Goal: Task Accomplishment & Management: Manage account settings

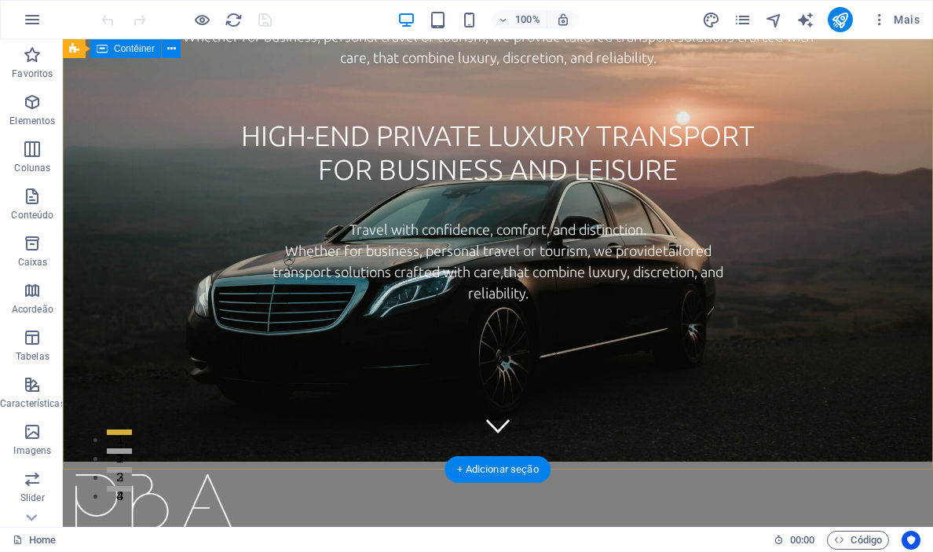
scroll to position [46, 0]
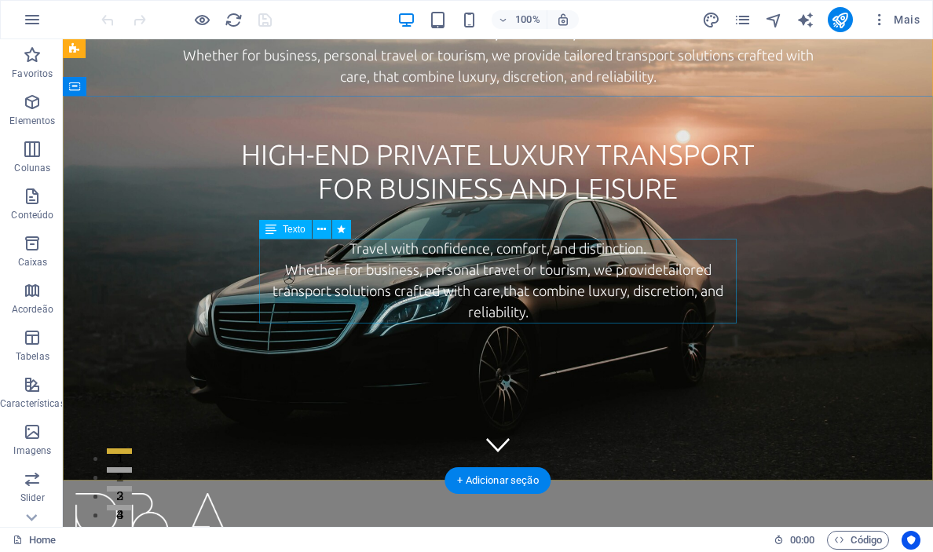
click at [518, 258] on div "Travel with confidence, comfort, and distinction. Whether for business, persona…" at bounding box center [497, 281] width 477 height 85
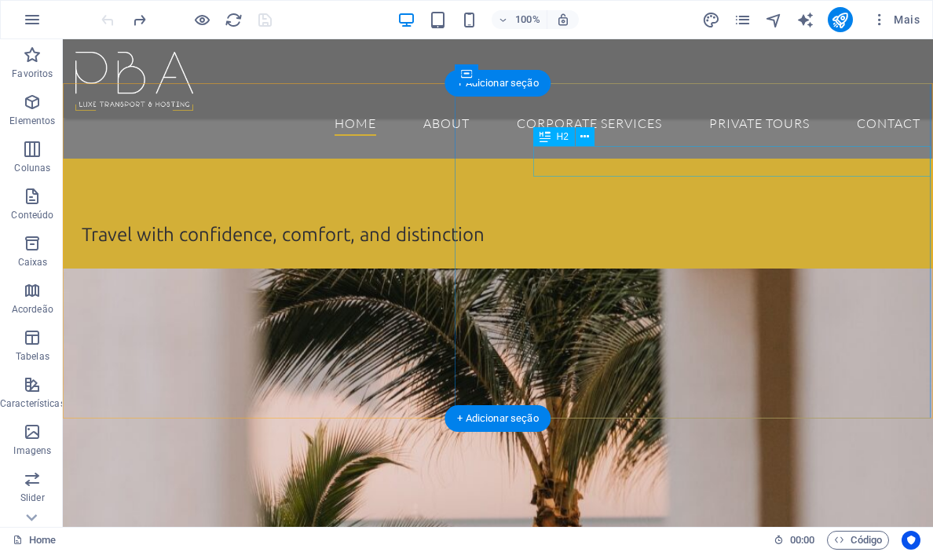
scroll to position [443, 0]
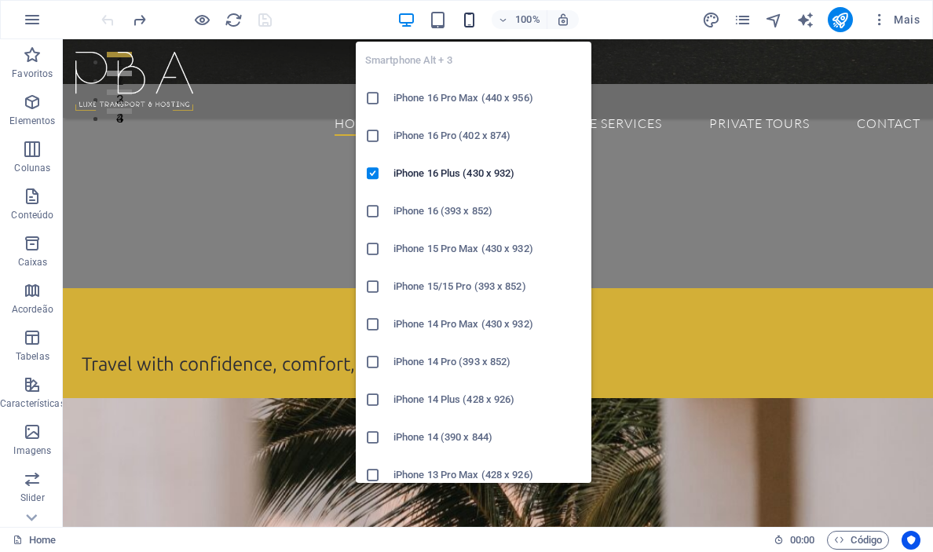
click at [0, 0] on icon "button" at bounding box center [0, 0] width 0 height 0
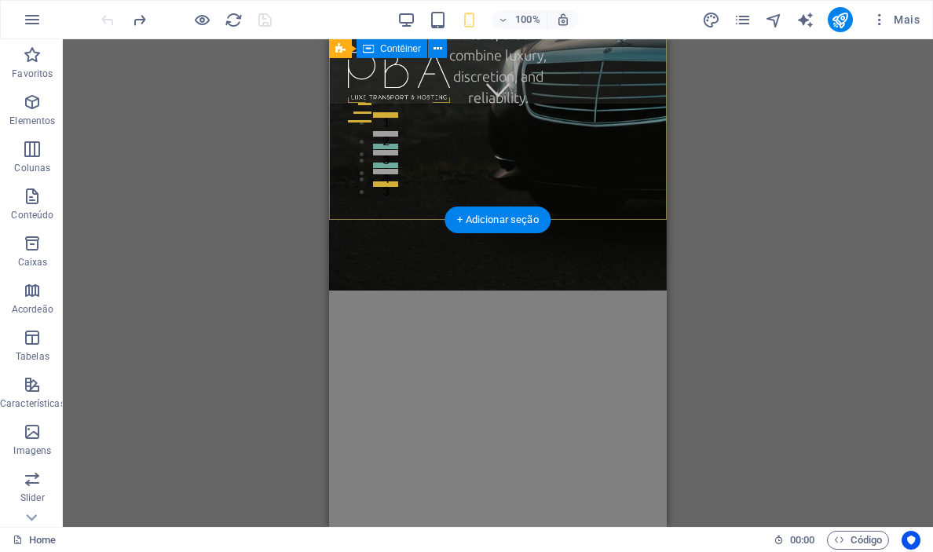
scroll to position [0, 0]
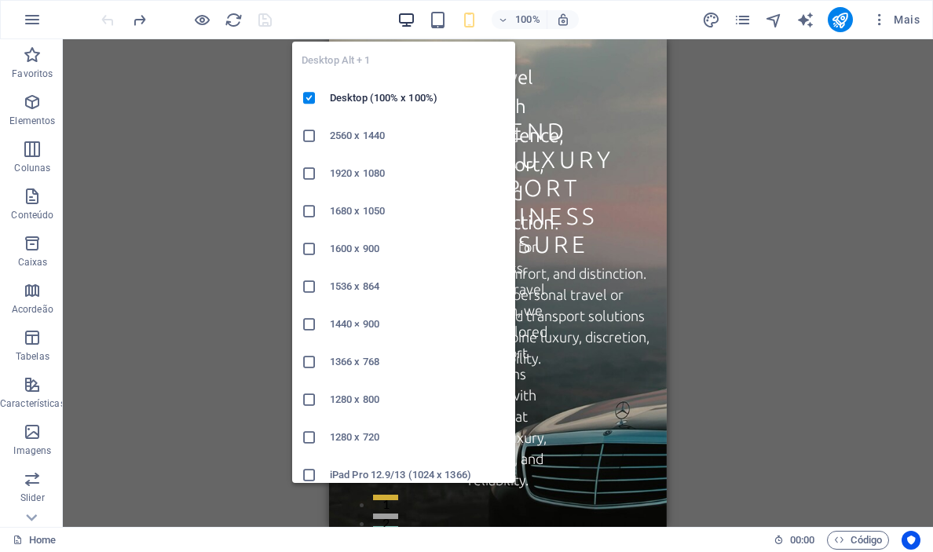
click at [408, 23] on icon "button" at bounding box center [406, 20] width 18 height 18
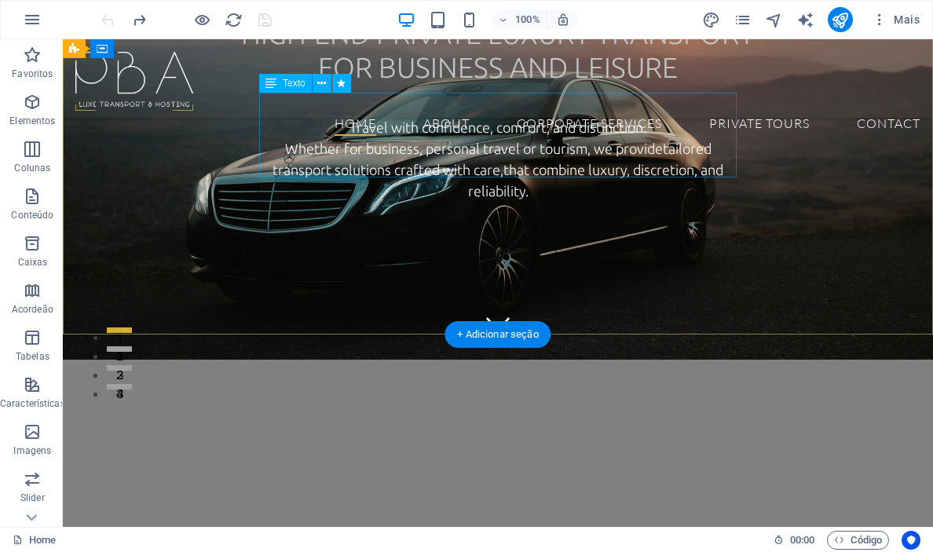
scroll to position [148, 0]
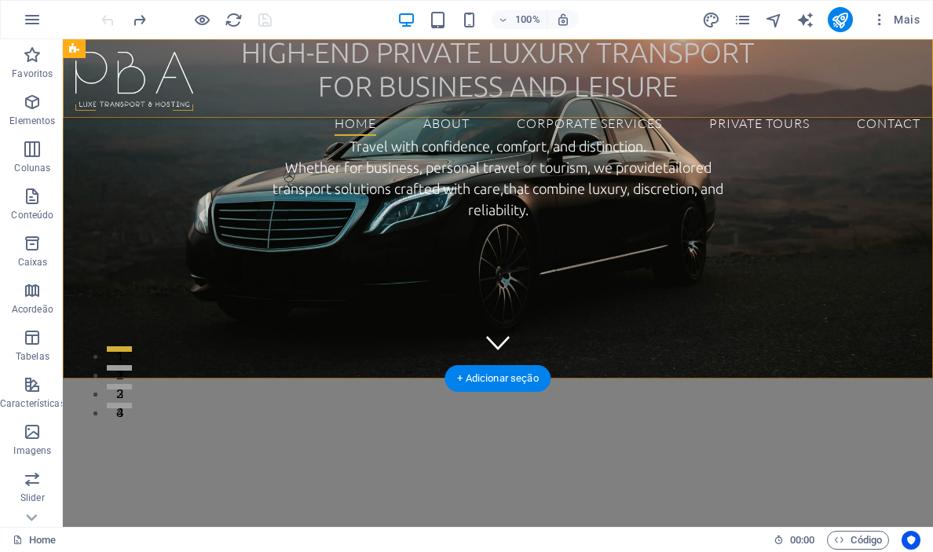
click at [249, 109] on div "Home About Corporate Services Private Tours Contact" at bounding box center [498, 78] width 870 height 79
select select "px"
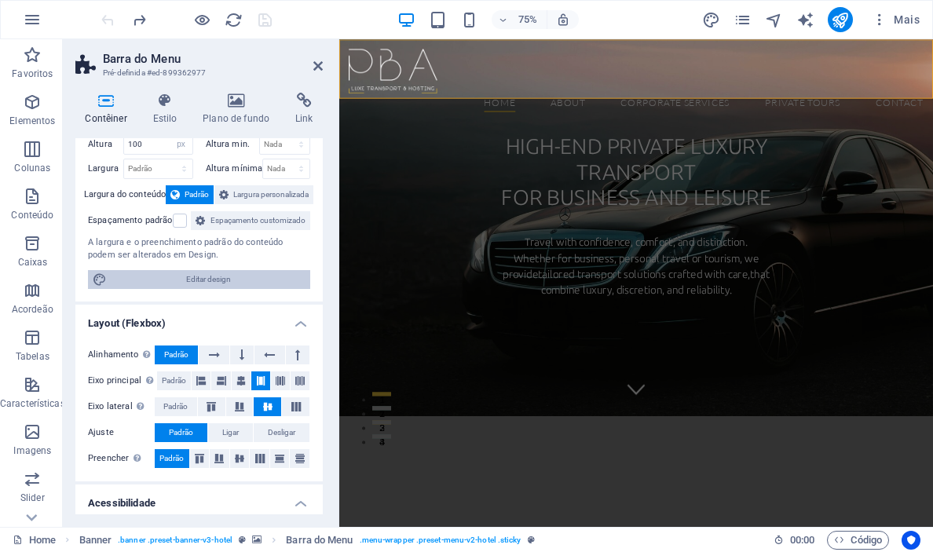
scroll to position [0, 0]
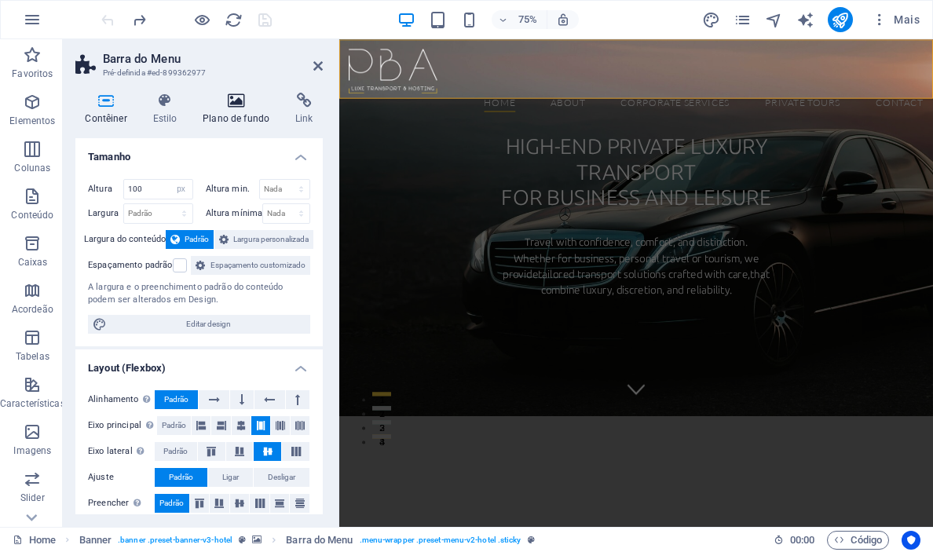
click at [234, 113] on h4 "Plano de fundo" at bounding box center [239, 109] width 93 height 33
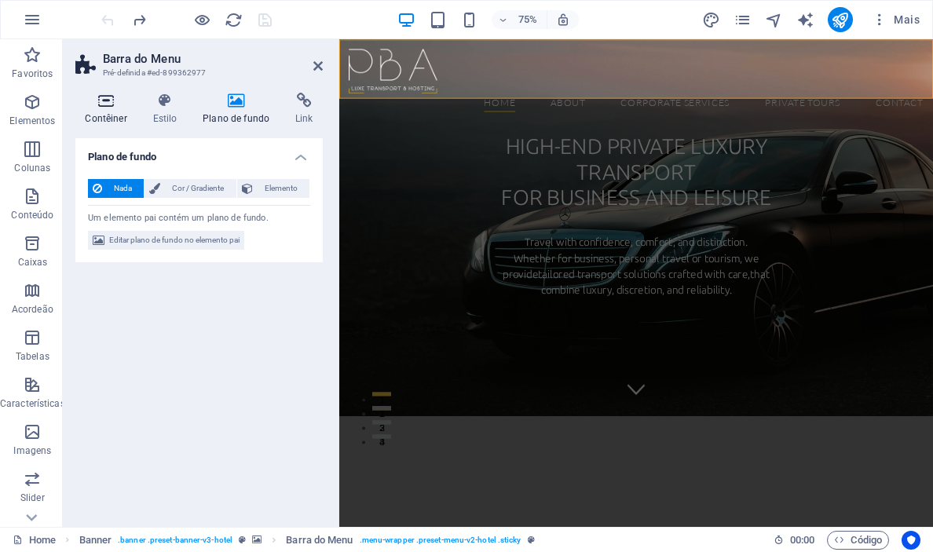
click at [104, 104] on icon at bounding box center [105, 101] width 61 height 16
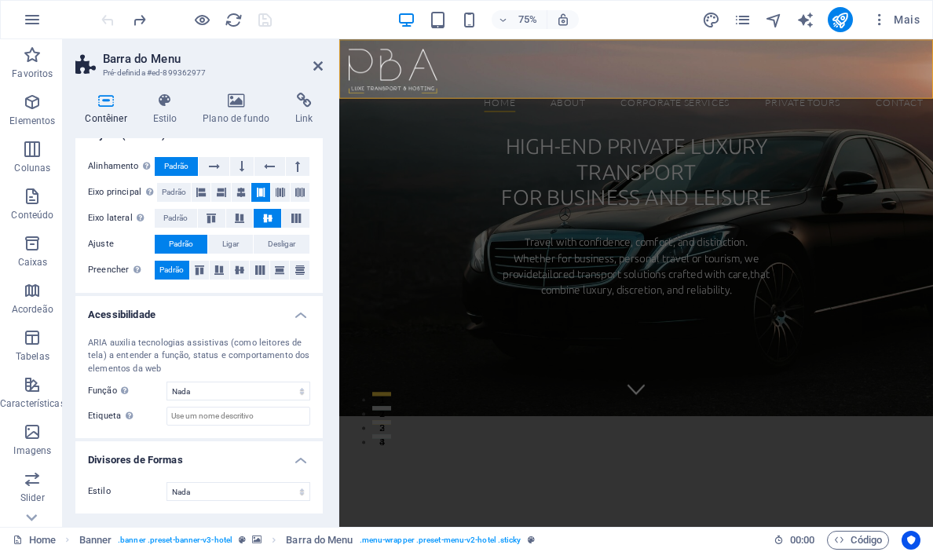
scroll to position [251, 0]
click at [166, 113] on h4 "Estilo" at bounding box center [168, 109] width 50 height 33
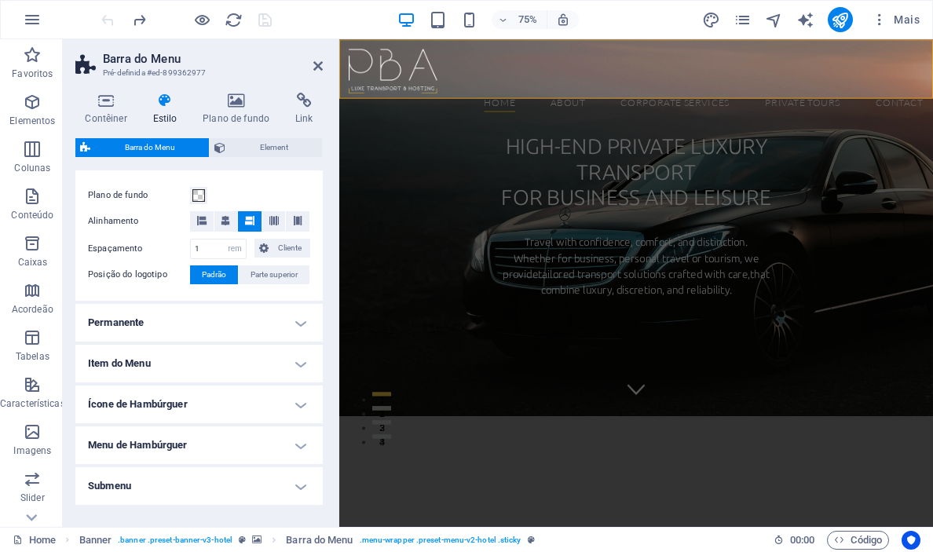
scroll to position [299, 0]
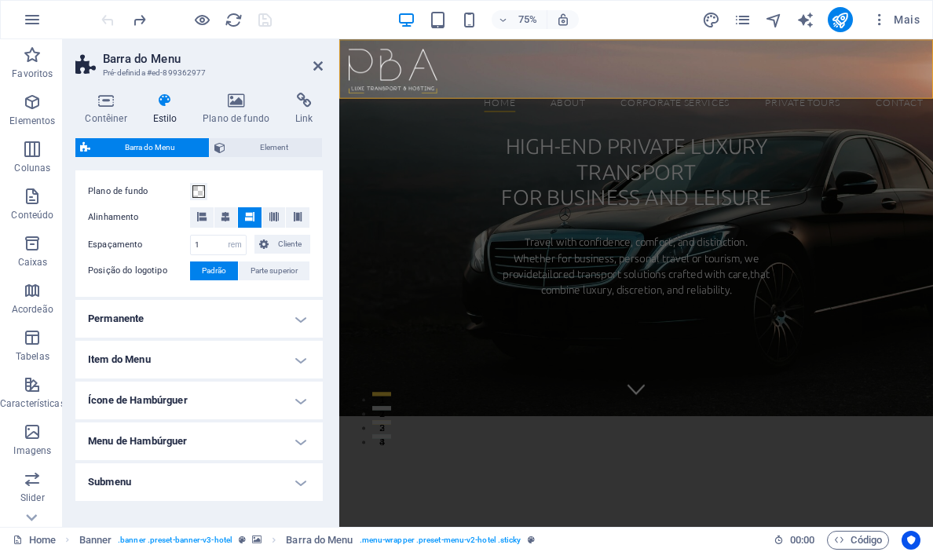
click at [292, 320] on h4 "Permanente" at bounding box center [198, 319] width 247 height 38
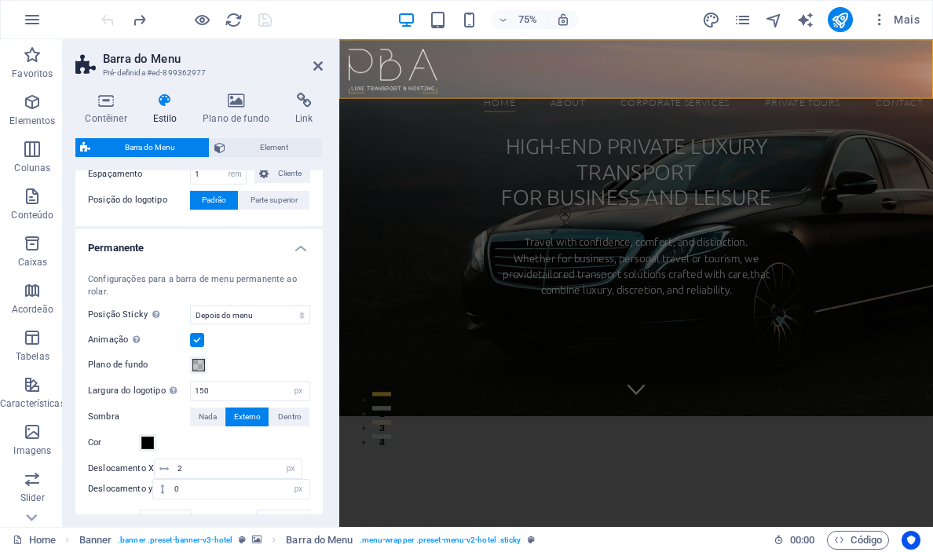
scroll to position [371, 0]
click at [197, 367] on span at bounding box center [198, 364] width 13 height 13
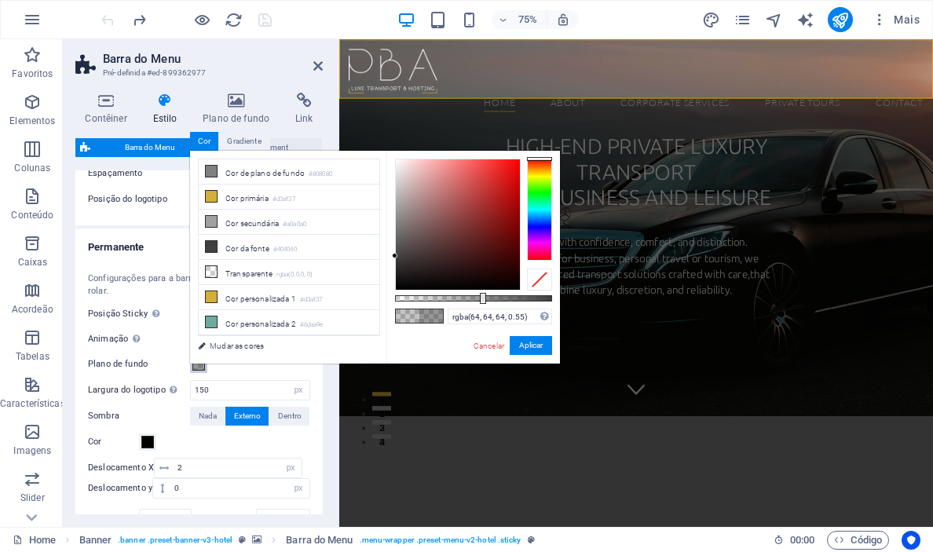
type input "rgba(64, 64, 64, 0.555)"
drag, startPoint x: 447, startPoint y: 299, endPoint x: 482, endPoint y: 298, distance: 35.3
click at [482, 298] on div at bounding box center [484, 298] width 6 height 11
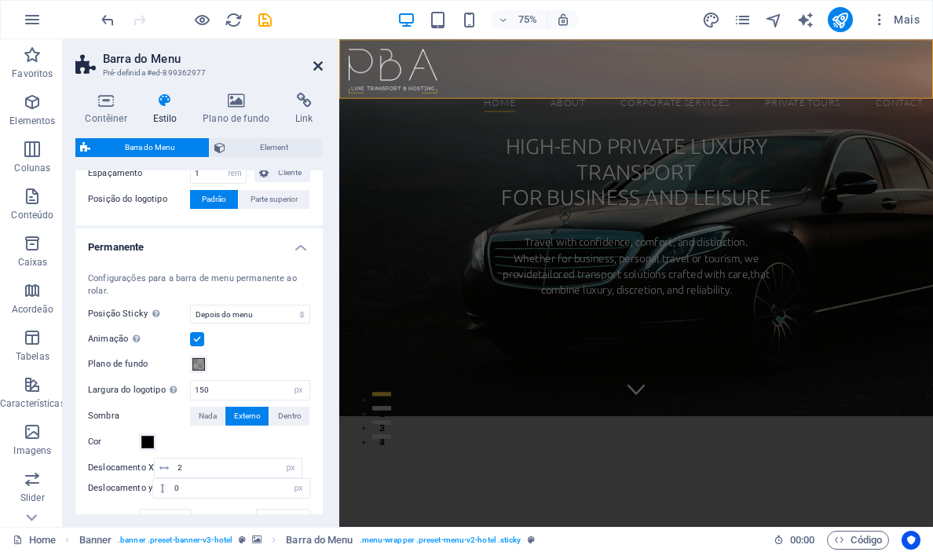
drag, startPoint x: 316, startPoint y: 65, endPoint x: 261, endPoint y: 36, distance: 62.2
click at [316, 65] on icon at bounding box center [317, 66] width 9 height 13
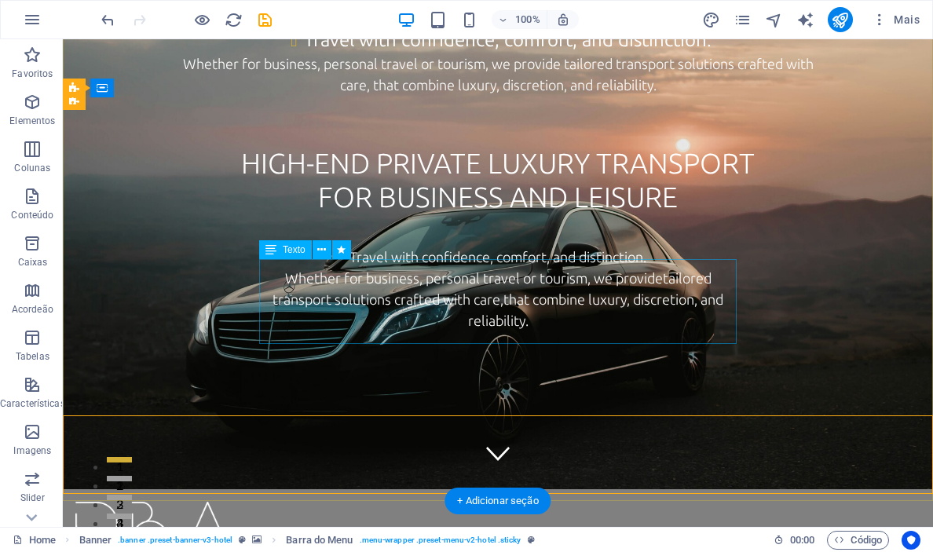
scroll to position [0, 0]
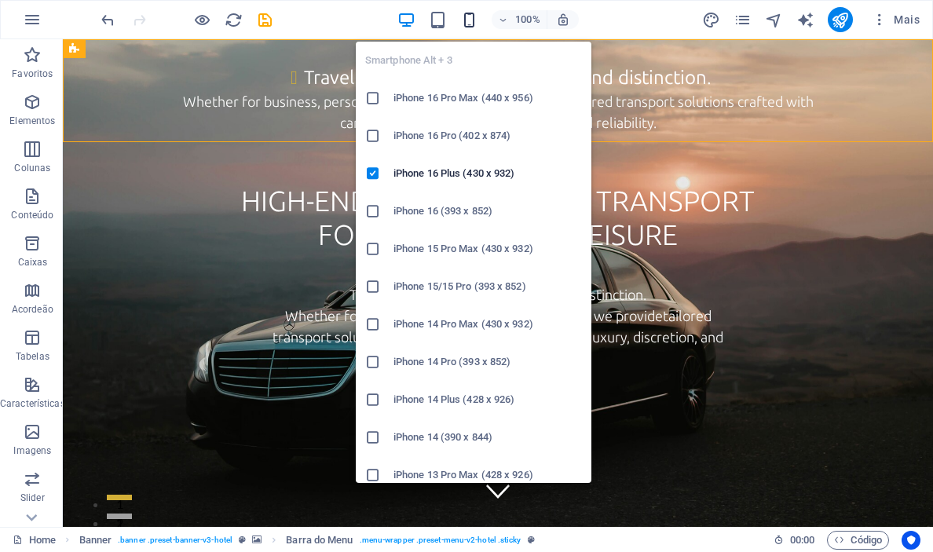
click at [470, 16] on icon "button" at bounding box center [469, 20] width 18 height 18
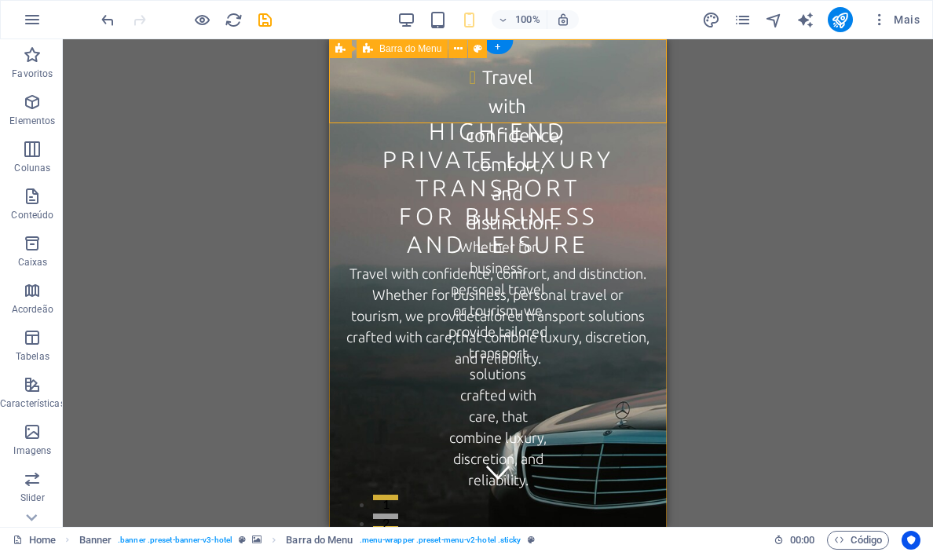
select select "rem"
select select "sticky_menu"
select select "px"
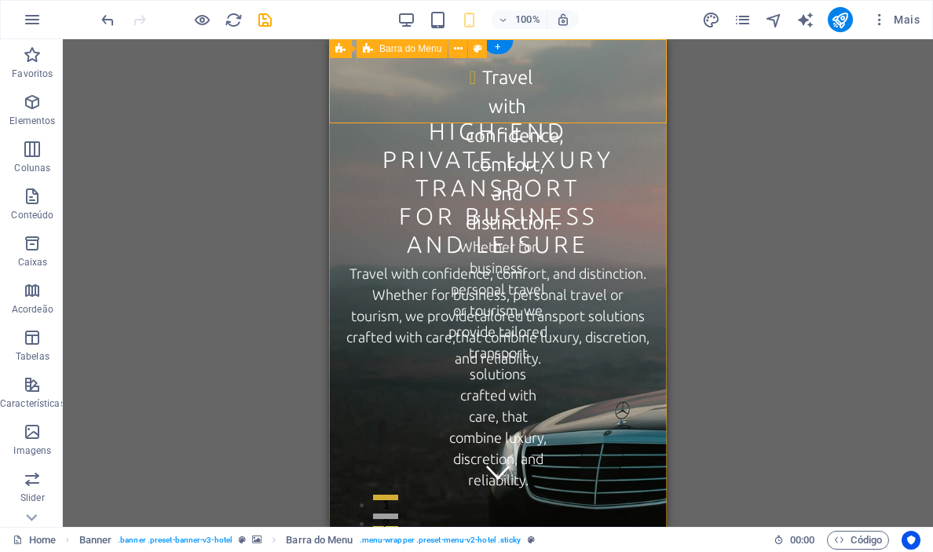
select select "px"
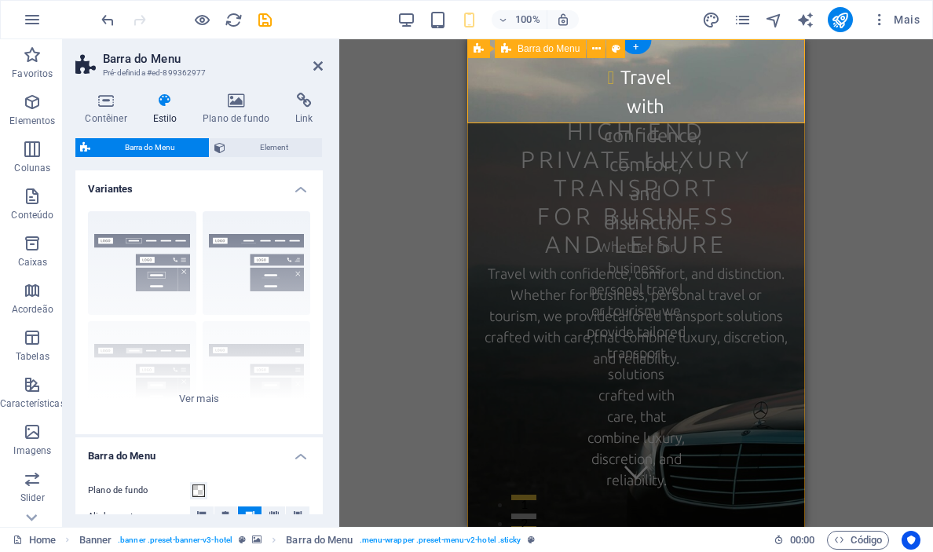
type input "130"
type input "4"
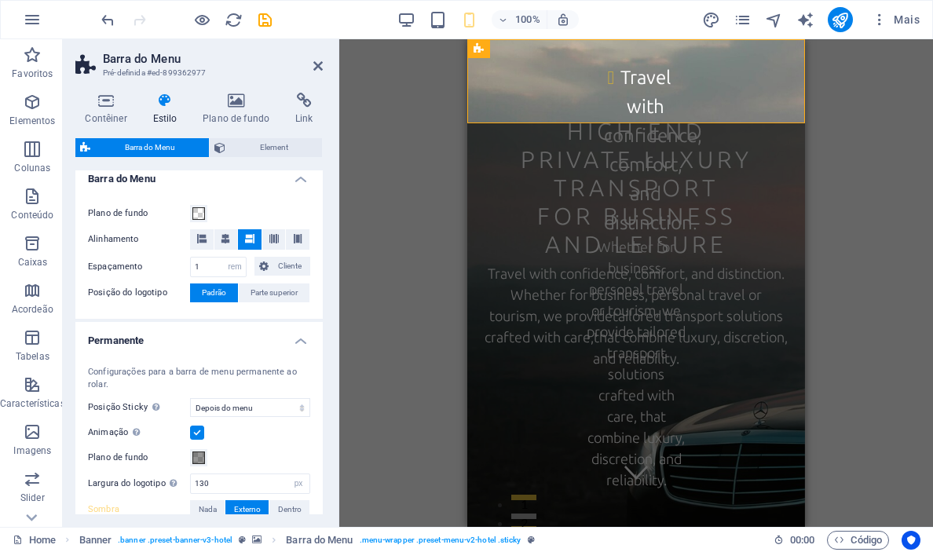
scroll to position [294, 0]
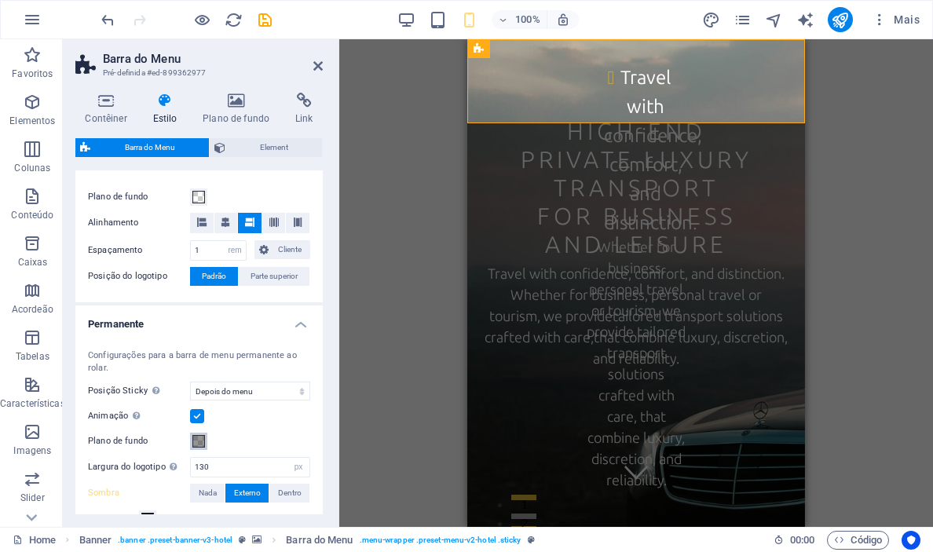
click at [198, 442] on span at bounding box center [198, 441] width 13 height 13
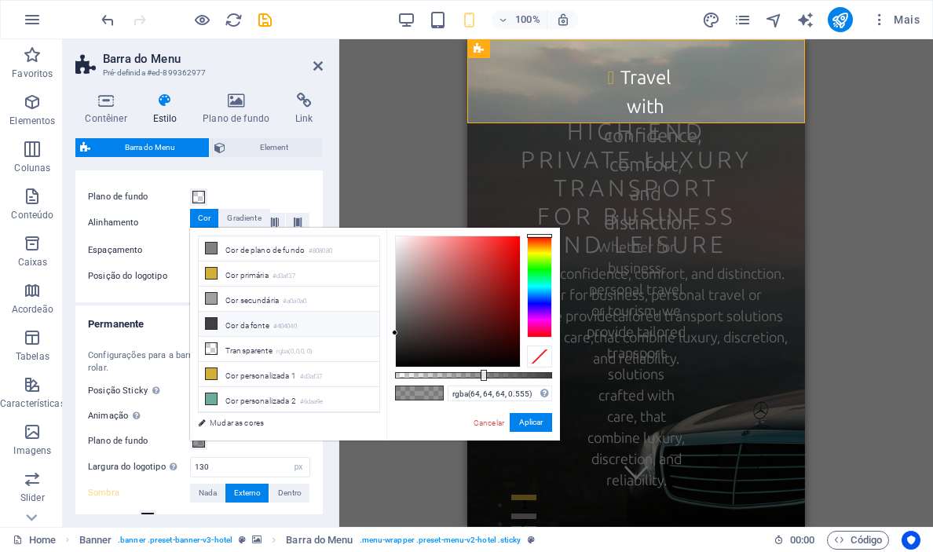
click at [235, 324] on li "Cor [PERSON_NAME] #404040" at bounding box center [289, 324] width 181 height 25
click at [538, 425] on button "Aplicar" at bounding box center [531, 422] width 42 height 19
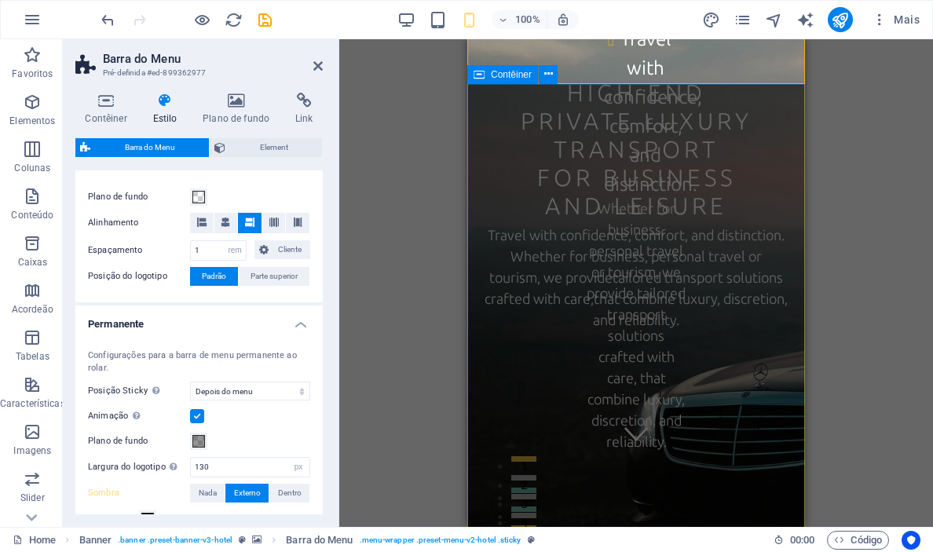
scroll to position [39, 0]
click at [198, 442] on span at bounding box center [198, 441] width 13 height 13
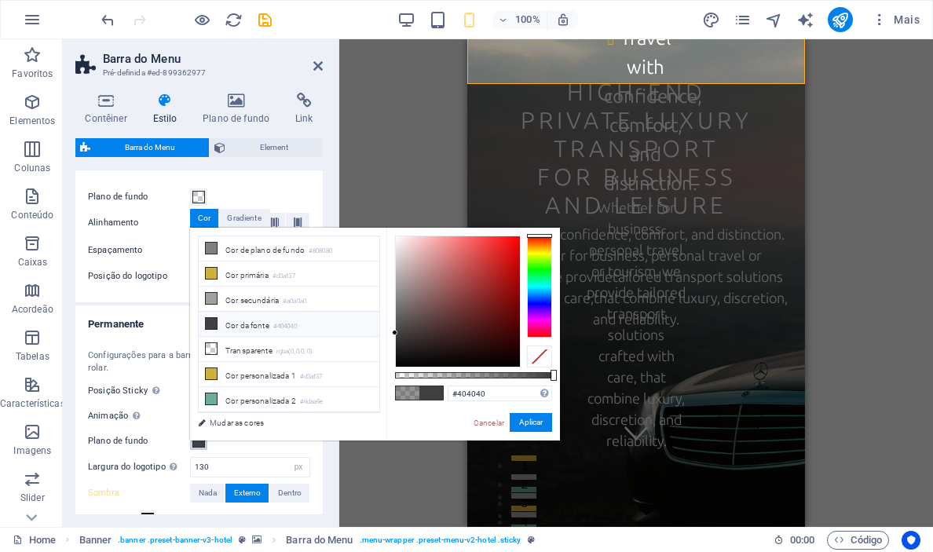
drag, startPoint x: 483, startPoint y: 376, endPoint x: 567, endPoint y: 371, distance: 84.2
click at [567, 371] on body "PBA Luxe Transport & Hosting Home Favoritos Elementos Colunas Conteúdo Caixas A…" at bounding box center [466, 276] width 933 height 552
click at [532, 423] on button "Aplicar" at bounding box center [531, 422] width 42 height 19
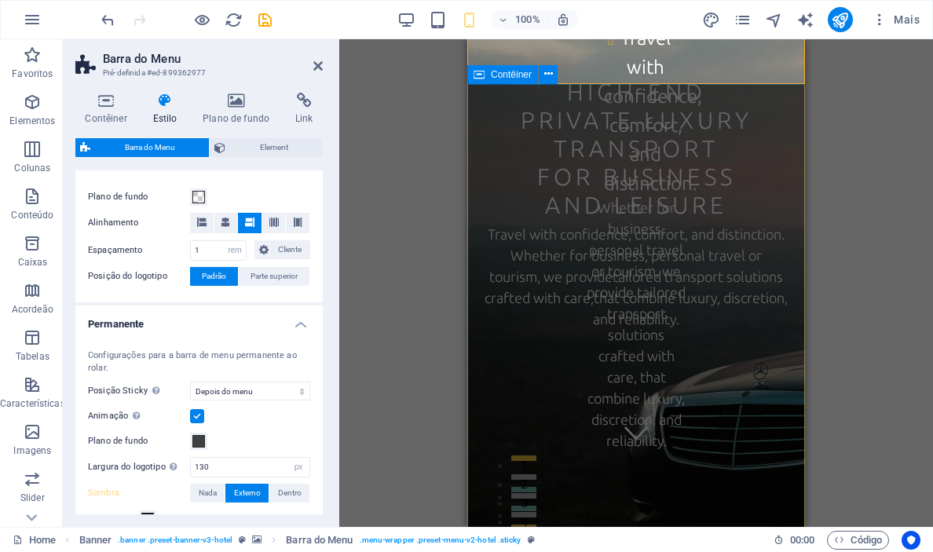
scroll to position [0, 0]
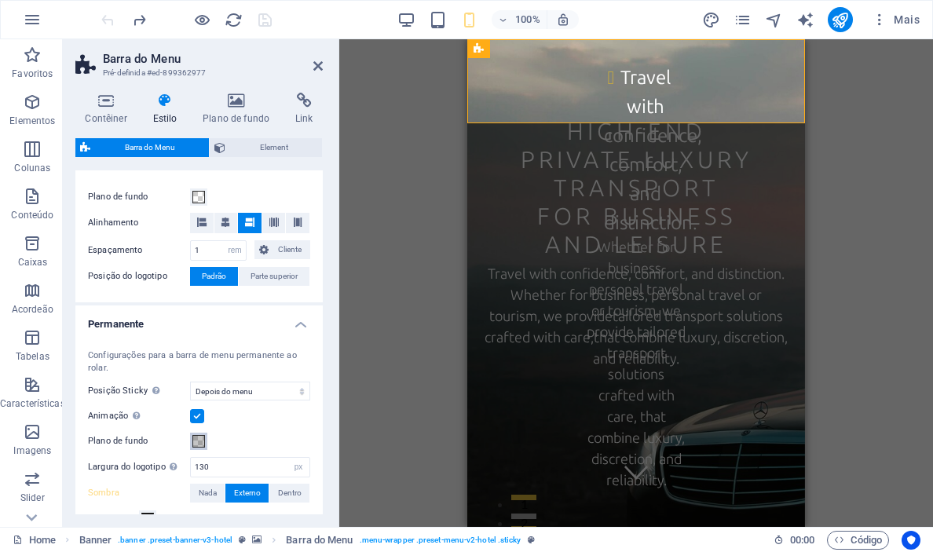
click at [198, 446] on span at bounding box center [198, 441] width 13 height 13
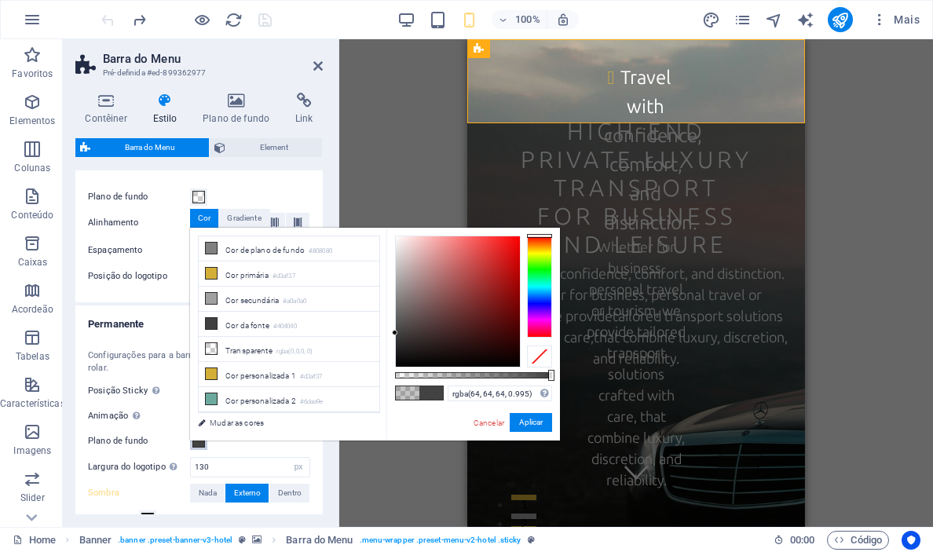
type input "#404040"
drag, startPoint x: 445, startPoint y: 376, endPoint x: 554, endPoint y: 364, distance: 109.8
click at [554, 364] on div "#404040 Formatos suportados #0852ed rgb(8, 82, 237) rgba(8, 82, 237, 90%) hsv(2…" at bounding box center [473, 448] width 174 height 441
click at [528, 424] on button "Aplicar" at bounding box center [531, 422] width 42 height 19
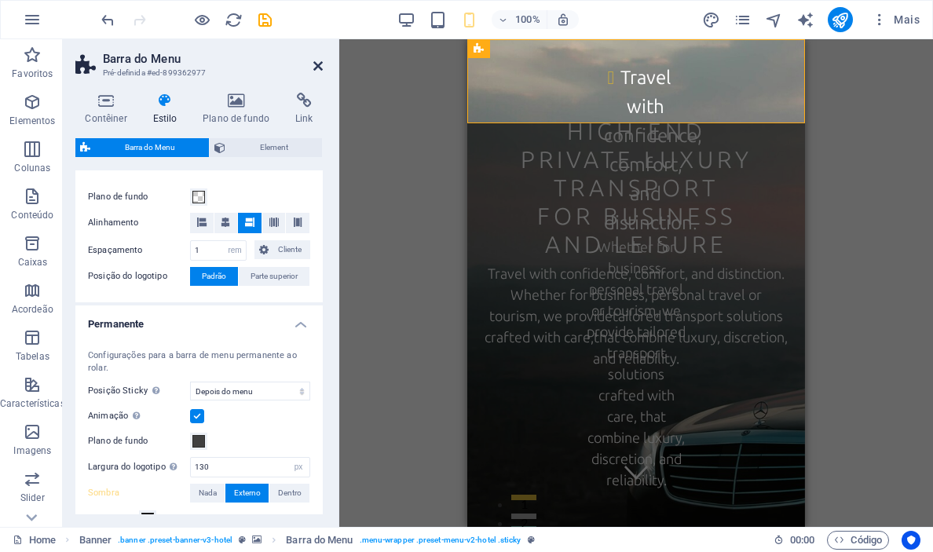
click at [316, 64] on icon at bounding box center [317, 66] width 9 height 13
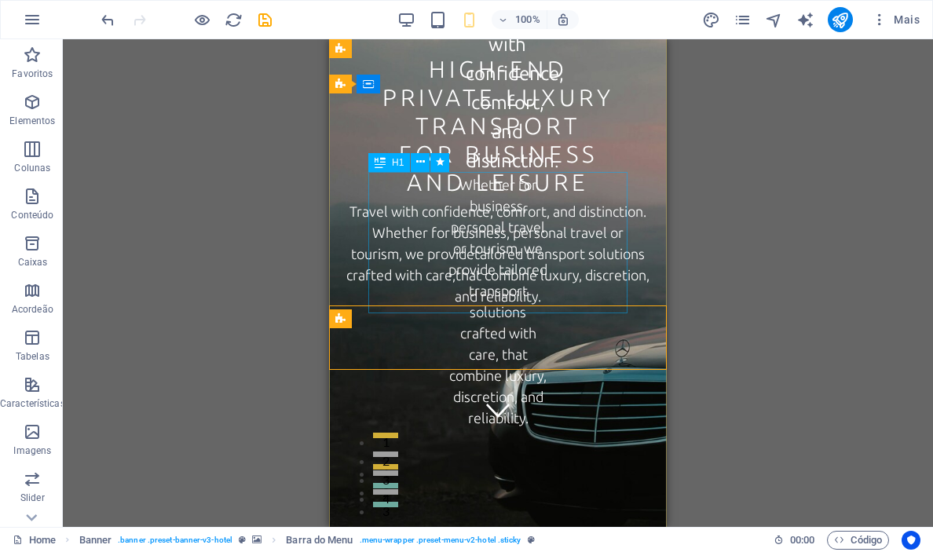
scroll to position [22, 0]
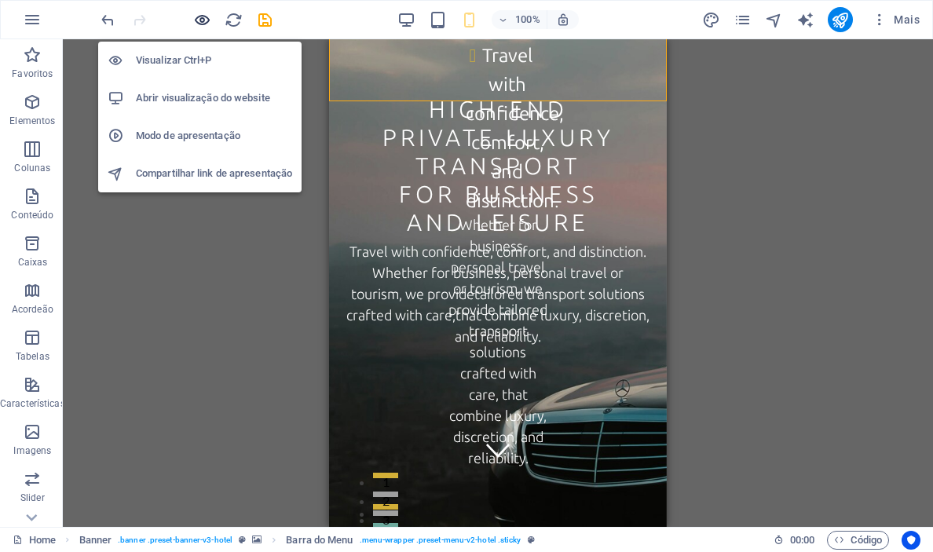
click at [200, 23] on icon "button" at bounding box center [202, 20] width 18 height 18
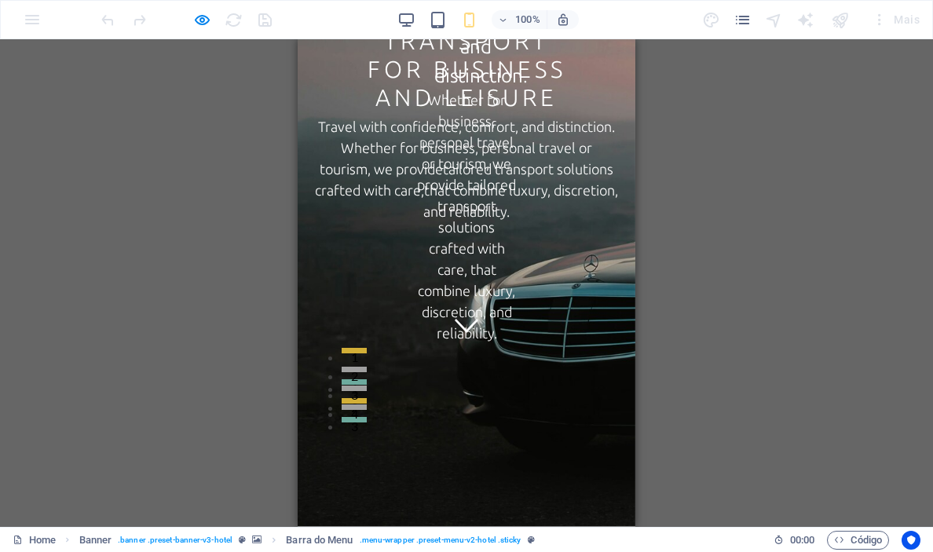
scroll to position [0, 0]
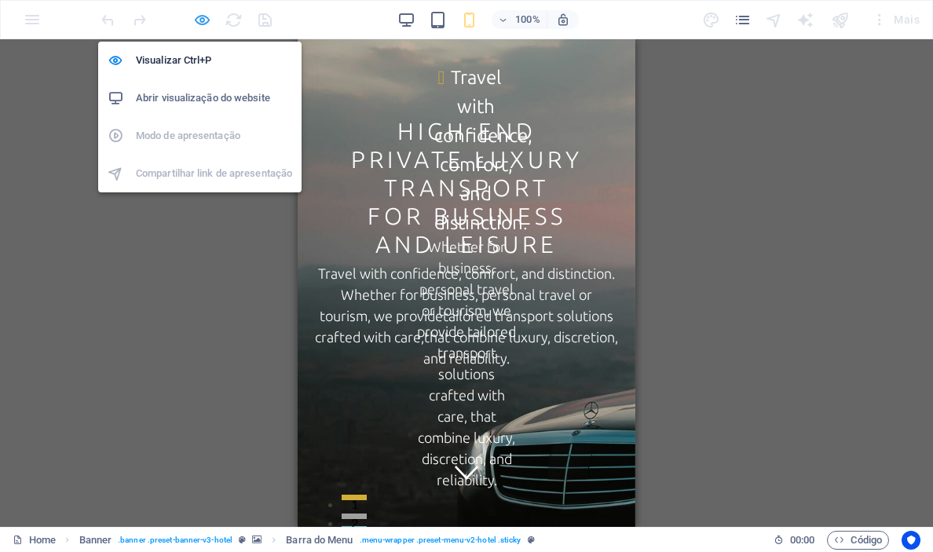
click at [202, 23] on icon "button" at bounding box center [202, 20] width 18 height 18
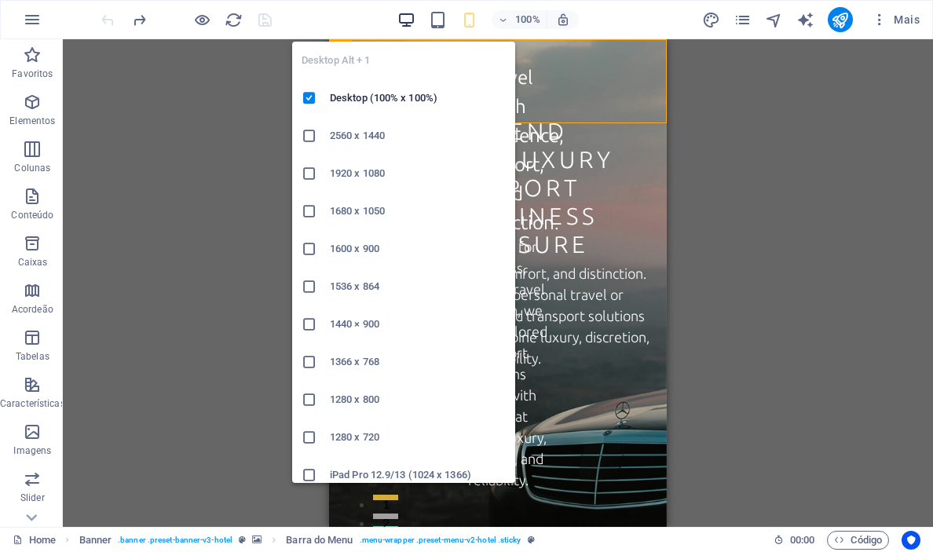
click at [410, 18] on icon "button" at bounding box center [406, 20] width 18 height 18
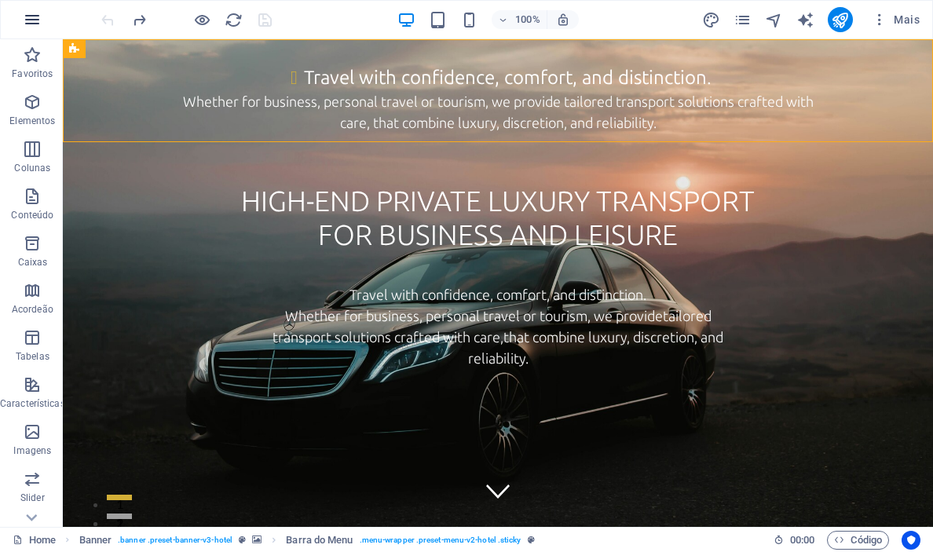
click at [34, 23] on icon "button" at bounding box center [32, 19] width 19 height 19
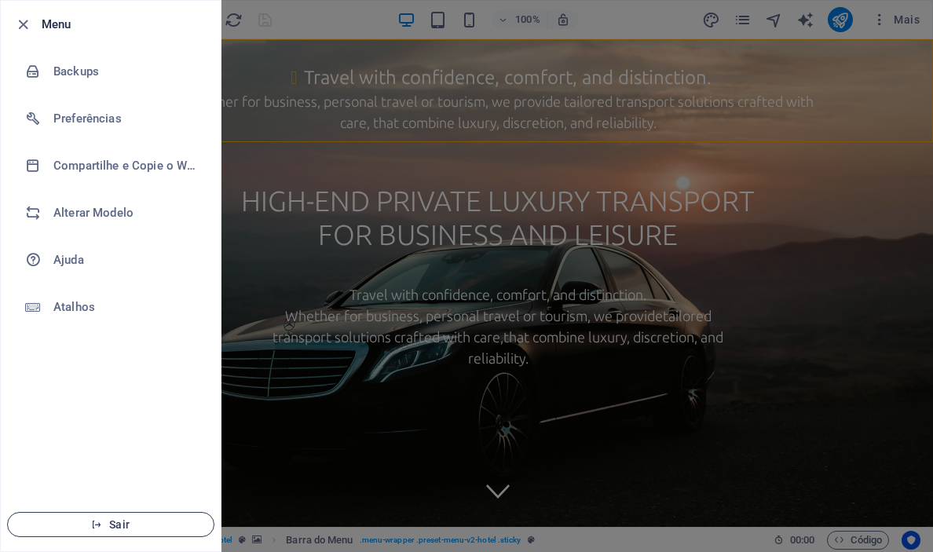
click at [116, 525] on span "Sair" at bounding box center [110, 524] width 181 height 13
